Goal: Find specific page/section: Find specific page/section

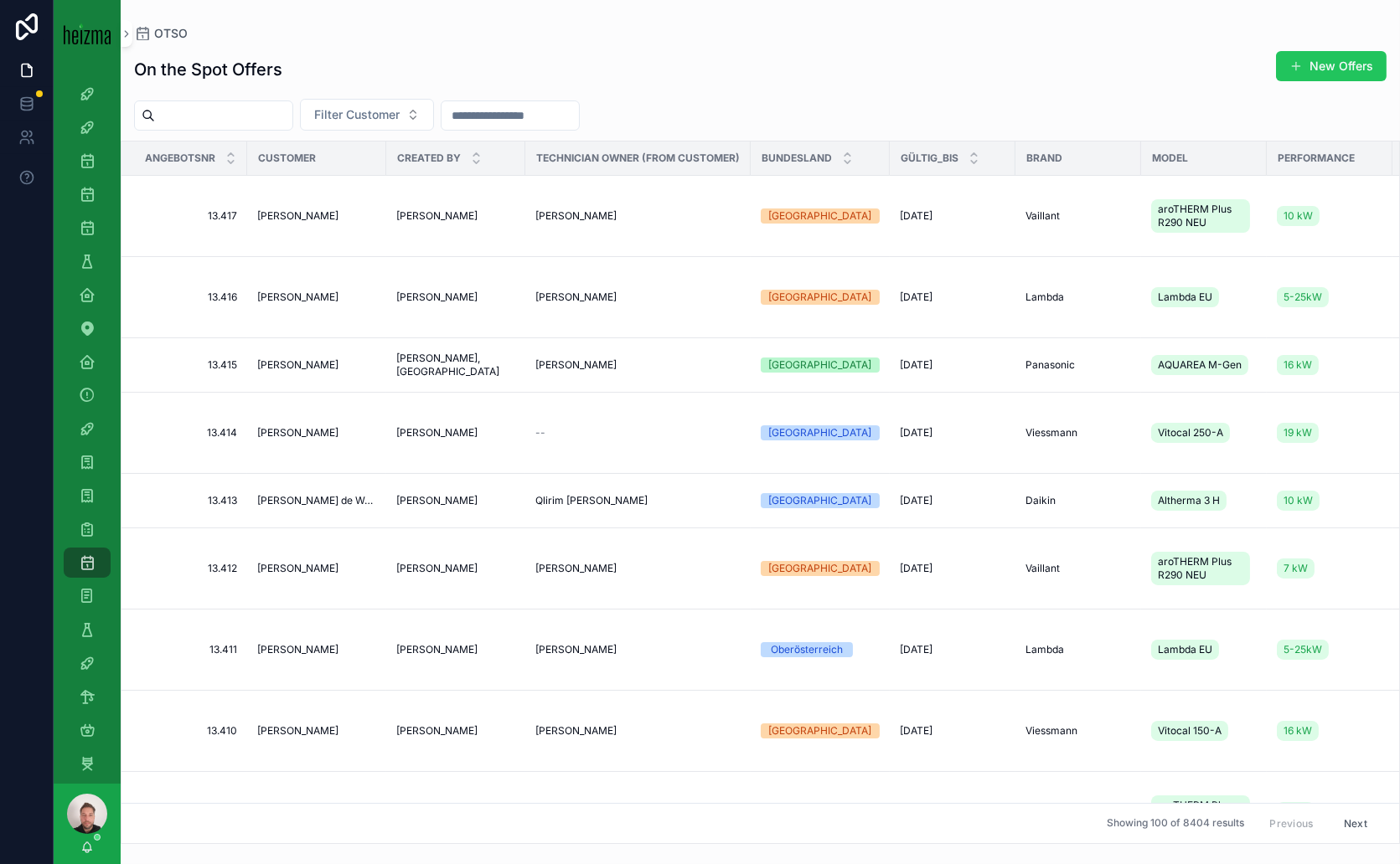
scroll to position [173, 0]
click at [88, 115] on icon "scrollable content" at bounding box center [87, 122] width 16 height 16
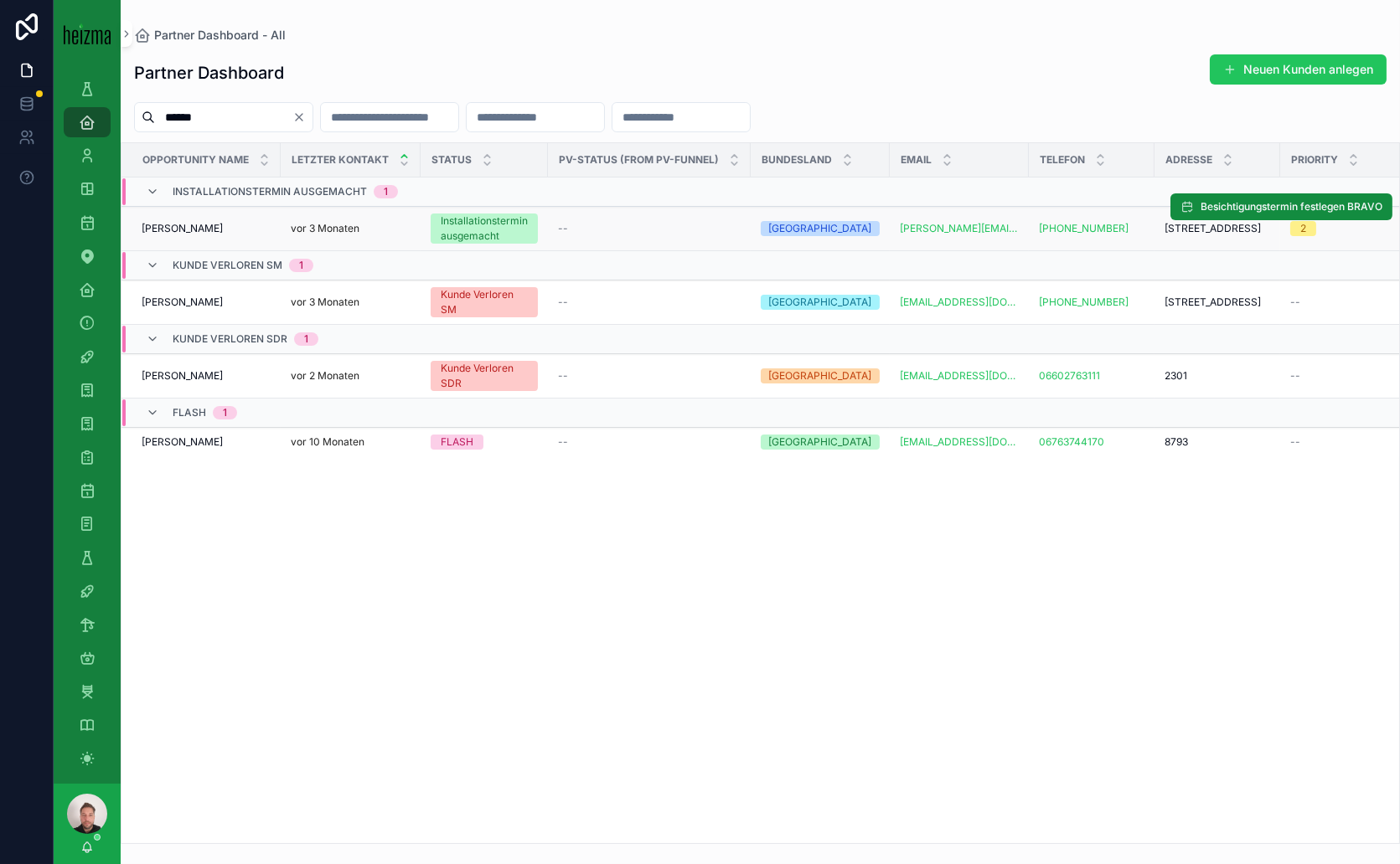
type input "******"
click at [187, 229] on span "[PERSON_NAME]" at bounding box center [182, 228] width 81 height 14
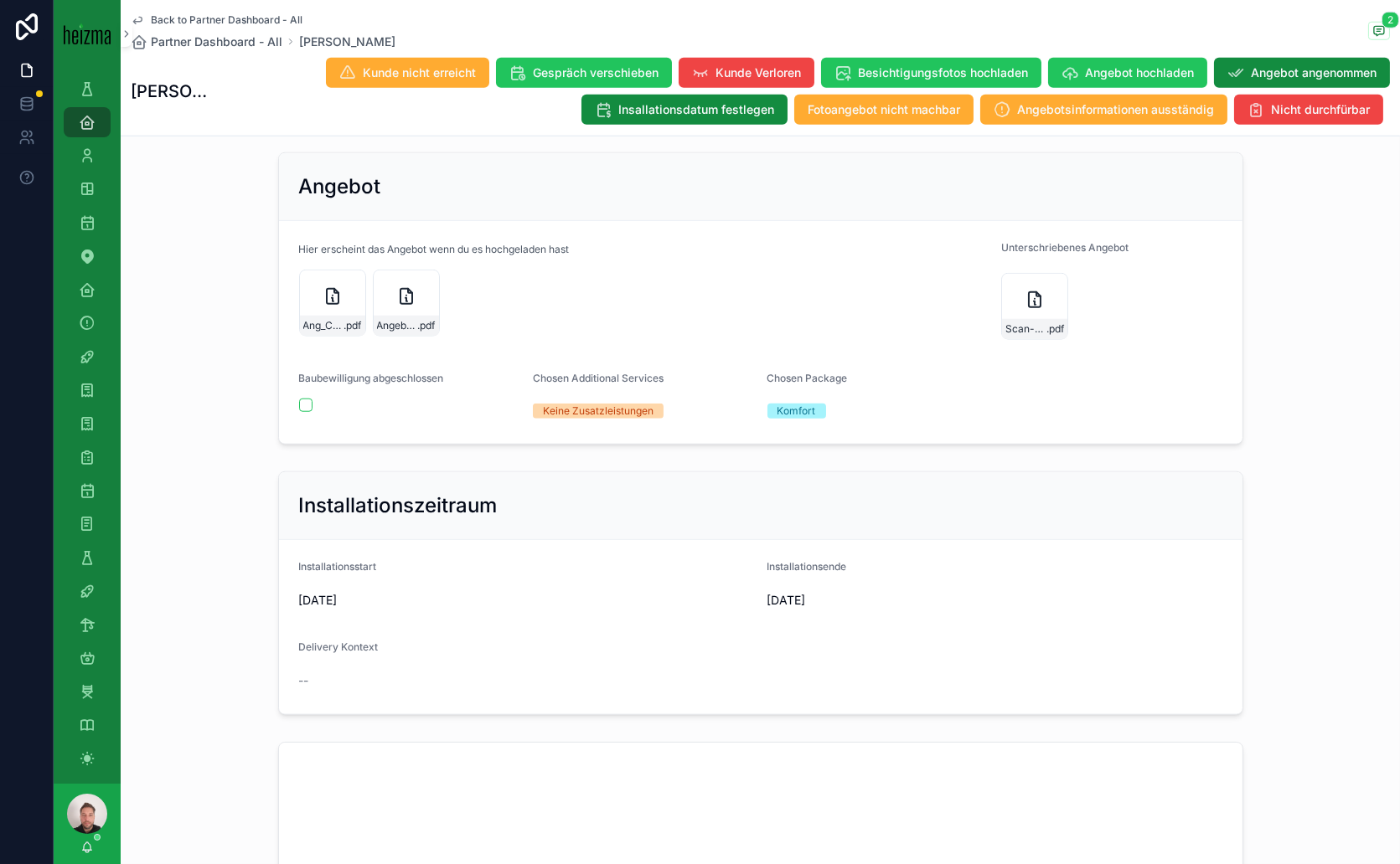
scroll to position [3349, 0]
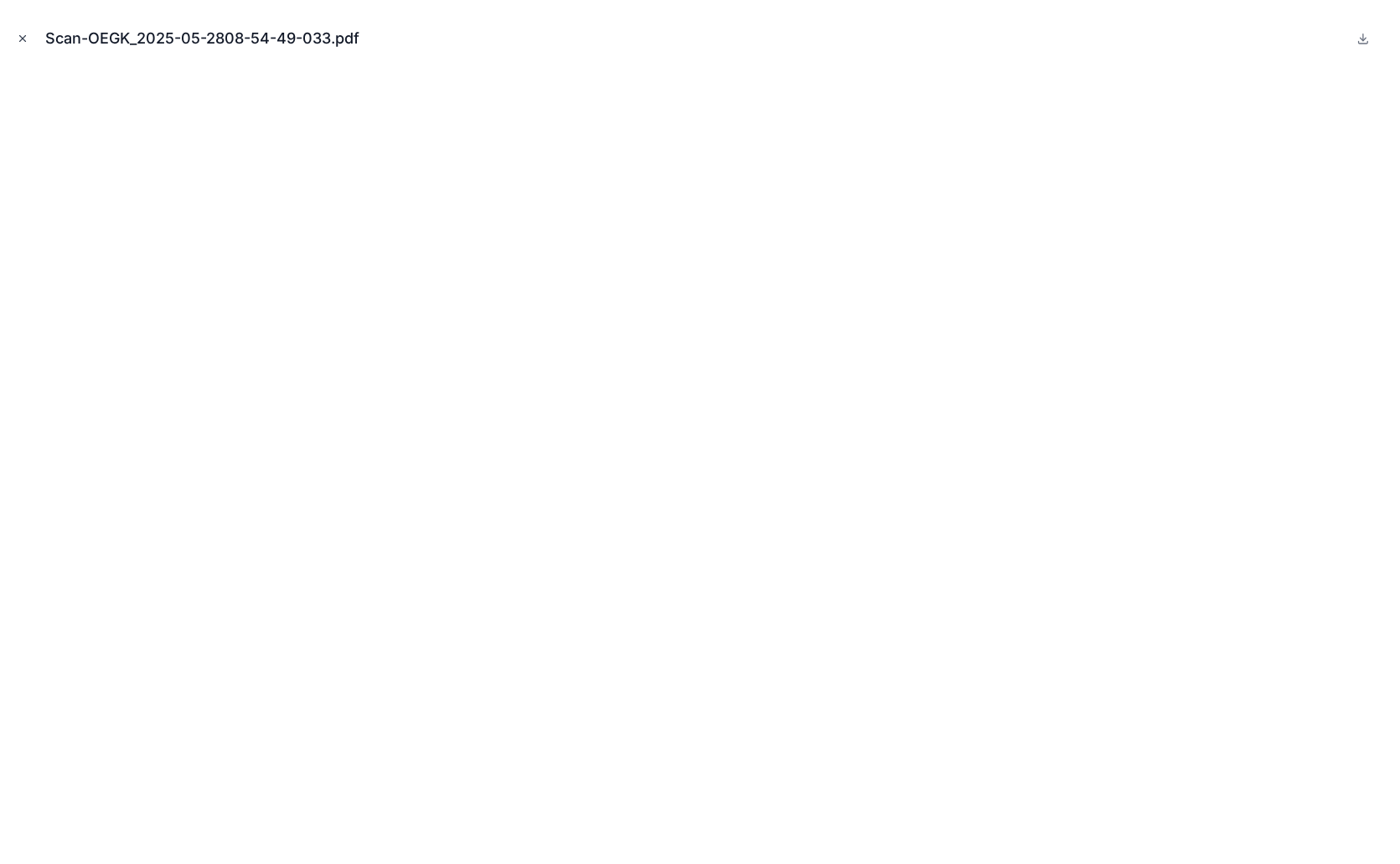
click at [23, 38] on icon "Close modal" at bounding box center [23, 38] width 5 height 5
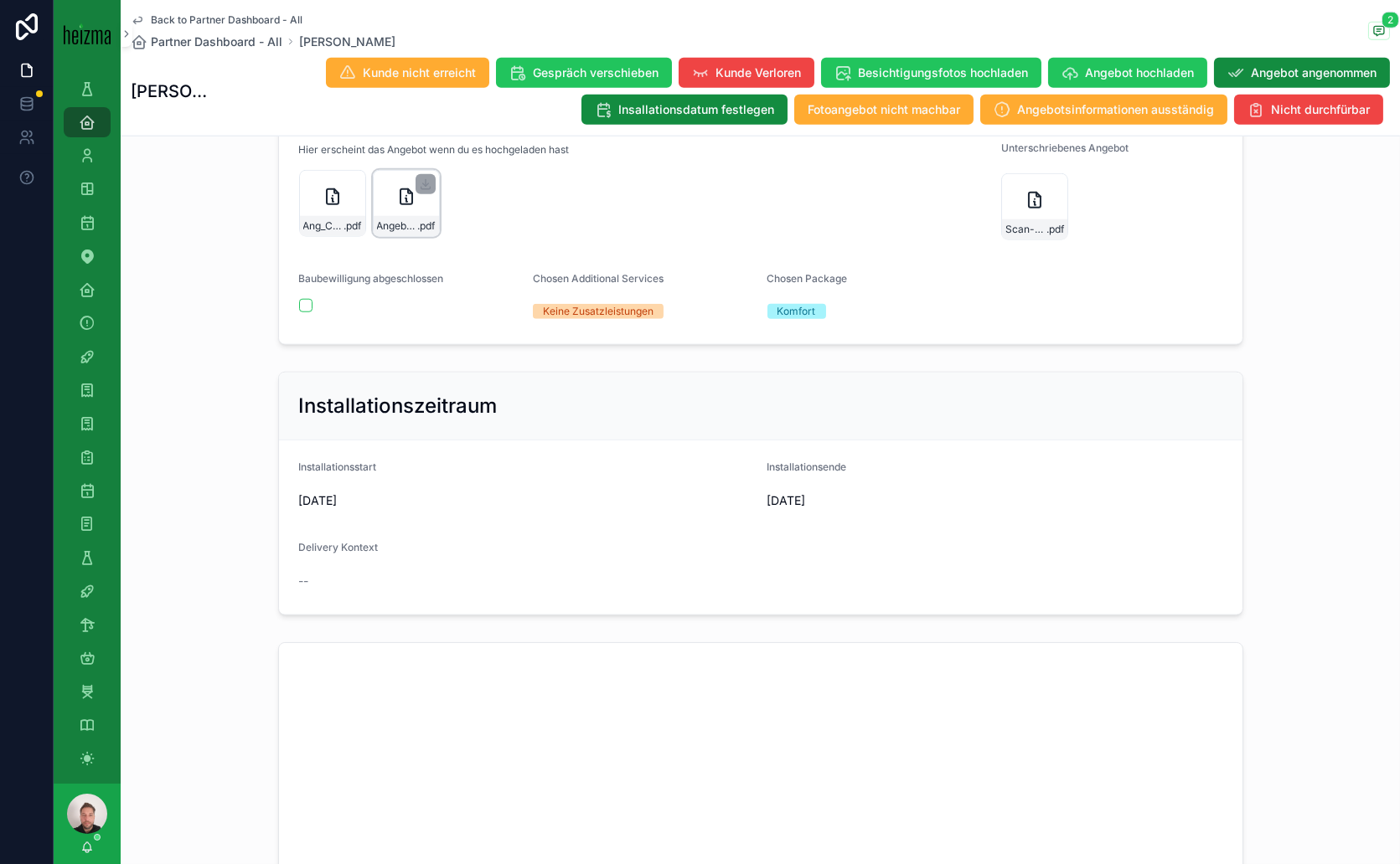
click at [397, 206] on icon "scrollable content" at bounding box center [407, 196] width 20 height 20
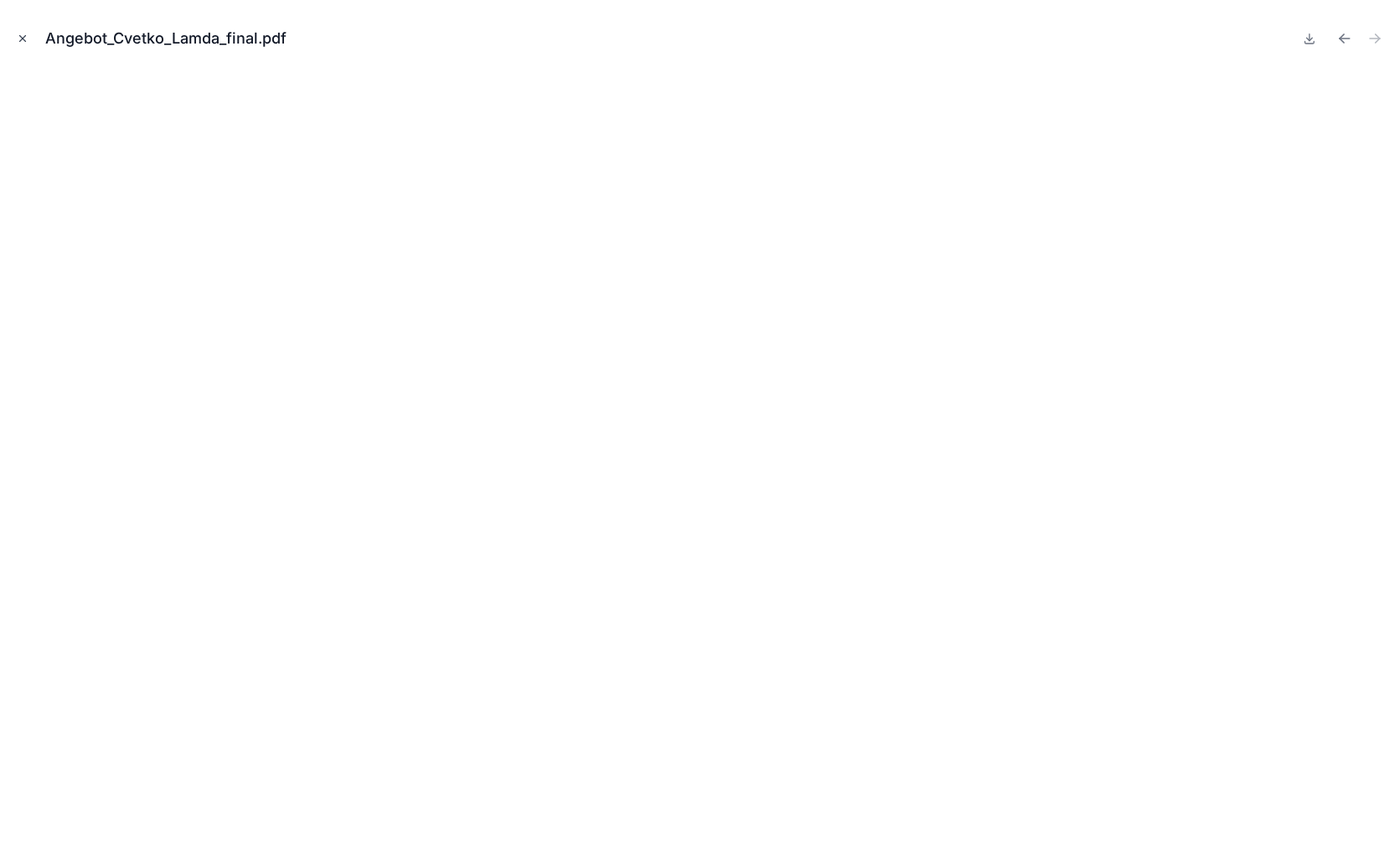
click at [26, 38] on icon "Close modal" at bounding box center [22, 38] width 12 height 12
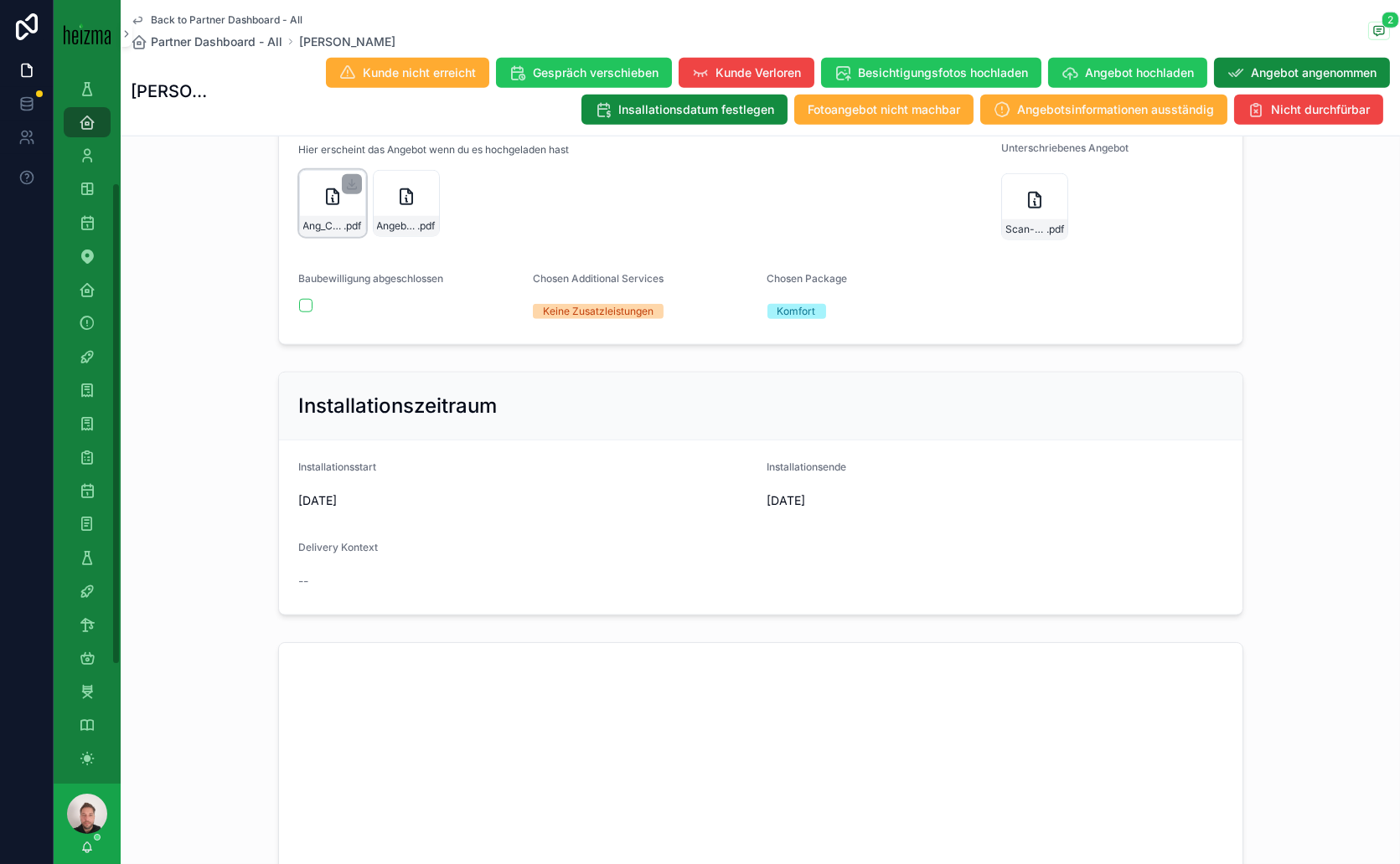
click at [323, 206] on icon "scrollable content" at bounding box center [333, 196] width 20 height 20
